Goal: Subscribe to service/newsletter

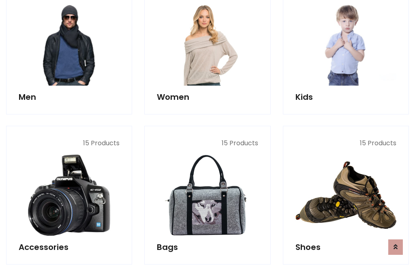
scroll to position [589, 0]
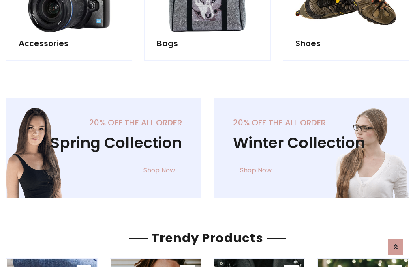
click at [208, 145] on div "20% off the all order Winter Collection Shop Now" at bounding box center [312, 154] width 208 height 113
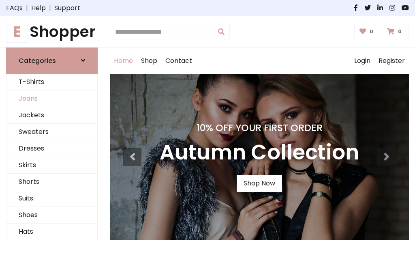
click at [52, 99] on link "Jeans" at bounding box center [51, 98] width 91 height 17
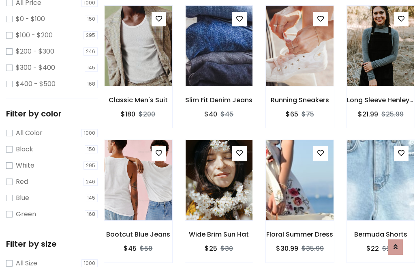
scroll to position [256, 0]
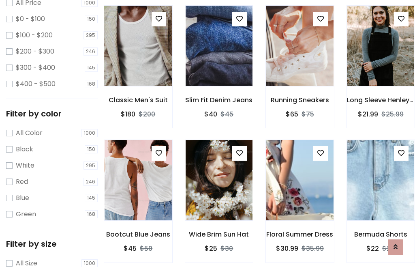
click at [138, 63] on img at bounding box center [138, 45] width 81 height 195
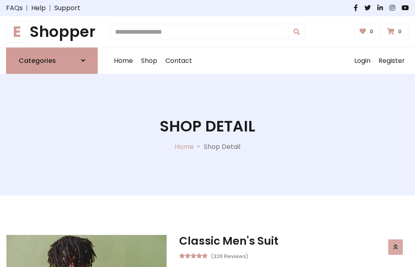
scroll to position [87, 0]
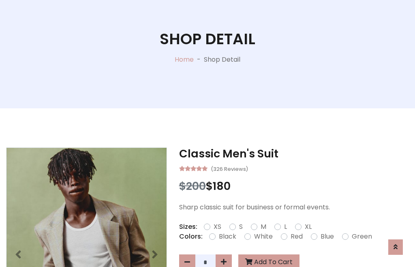
click at [296, 236] on label "Red" at bounding box center [297, 237] width 12 height 10
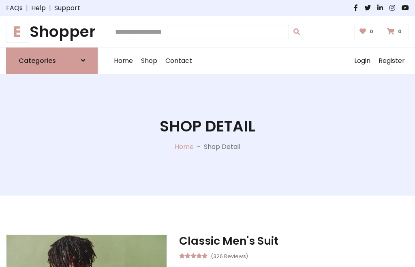
click at [208, 133] on h1 "Shop Detail" at bounding box center [208, 126] width 96 height 18
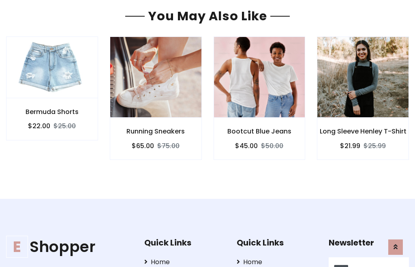
type input "******"
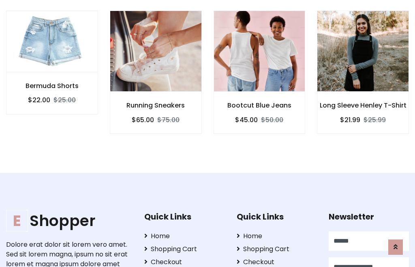
scroll to position [0, 0]
type input "**********"
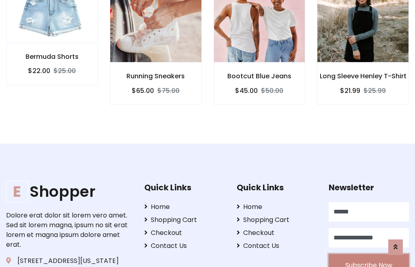
scroll to position [735, 0]
